Goal: Information Seeking & Learning: Learn about a topic

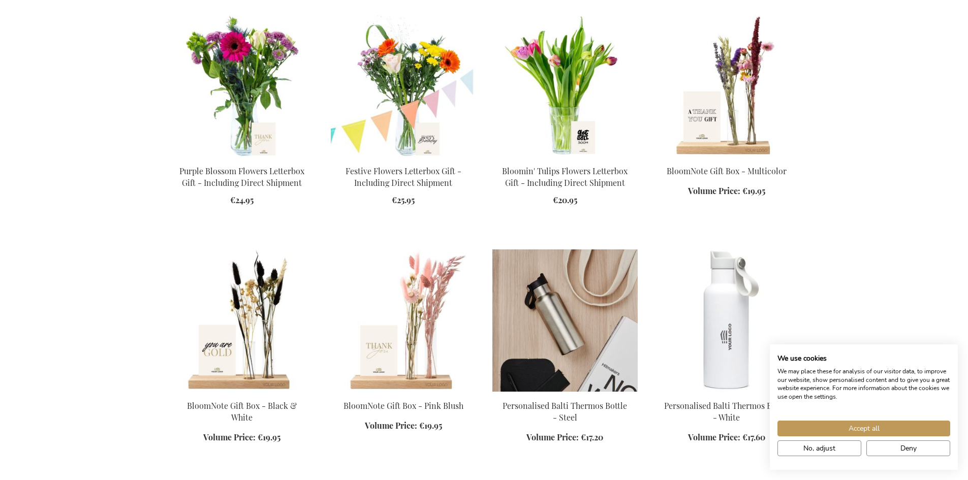
scroll to position [677, 0]
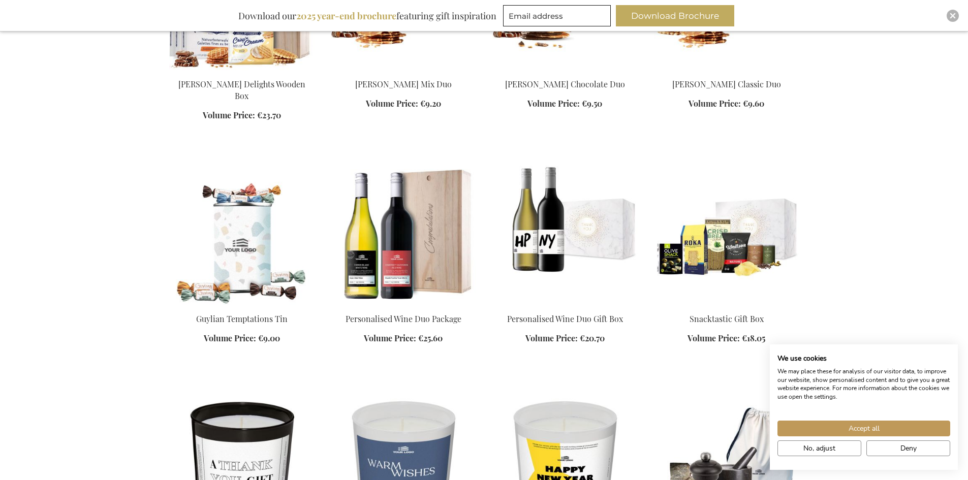
scroll to position [1152, 0]
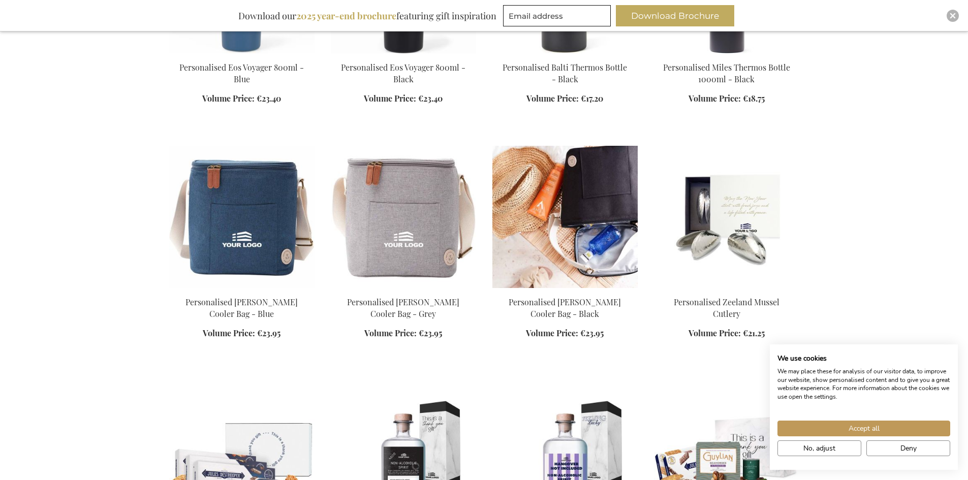
scroll to position [2506, 0]
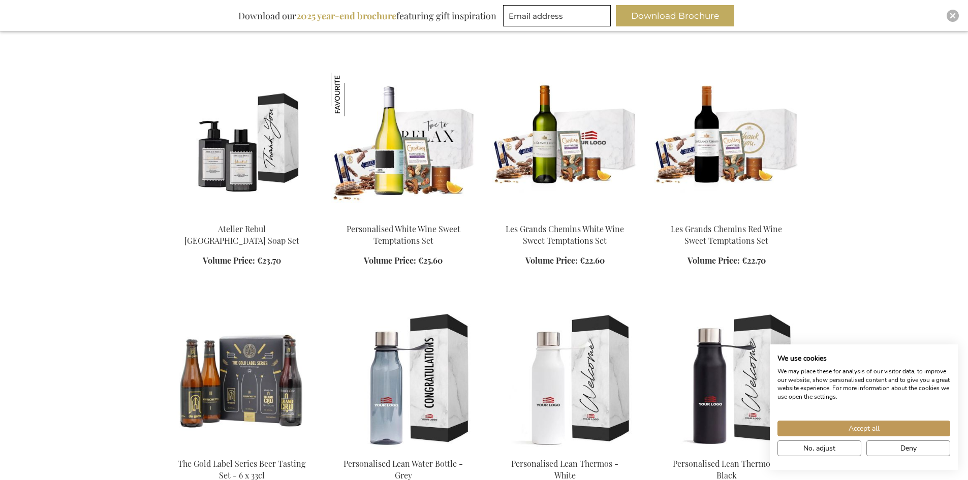
scroll to position [3251, 0]
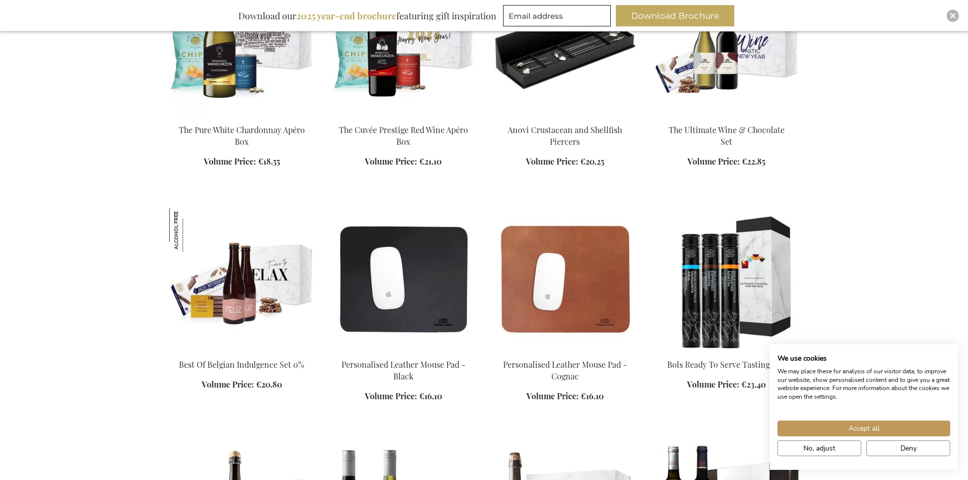
scroll to position [4877, 0]
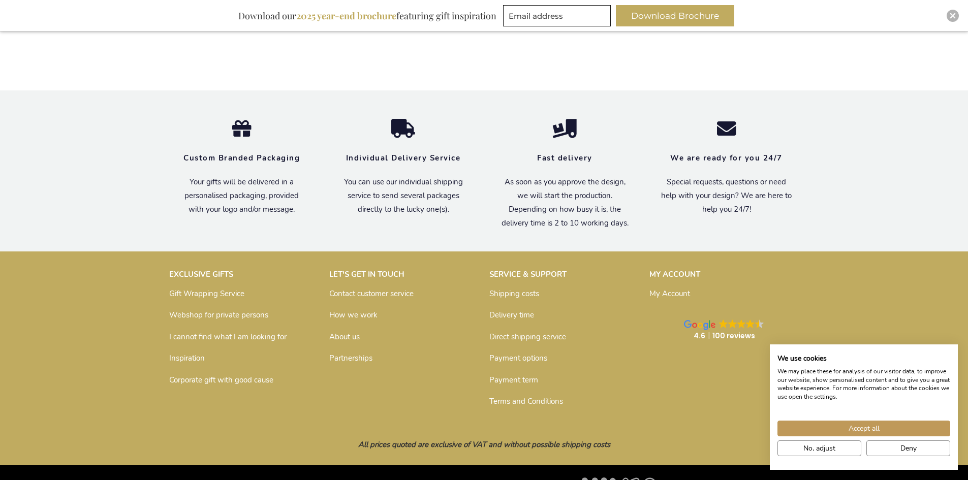
scroll to position [5987, 0]
